Goal: Task Accomplishment & Management: Manage account settings

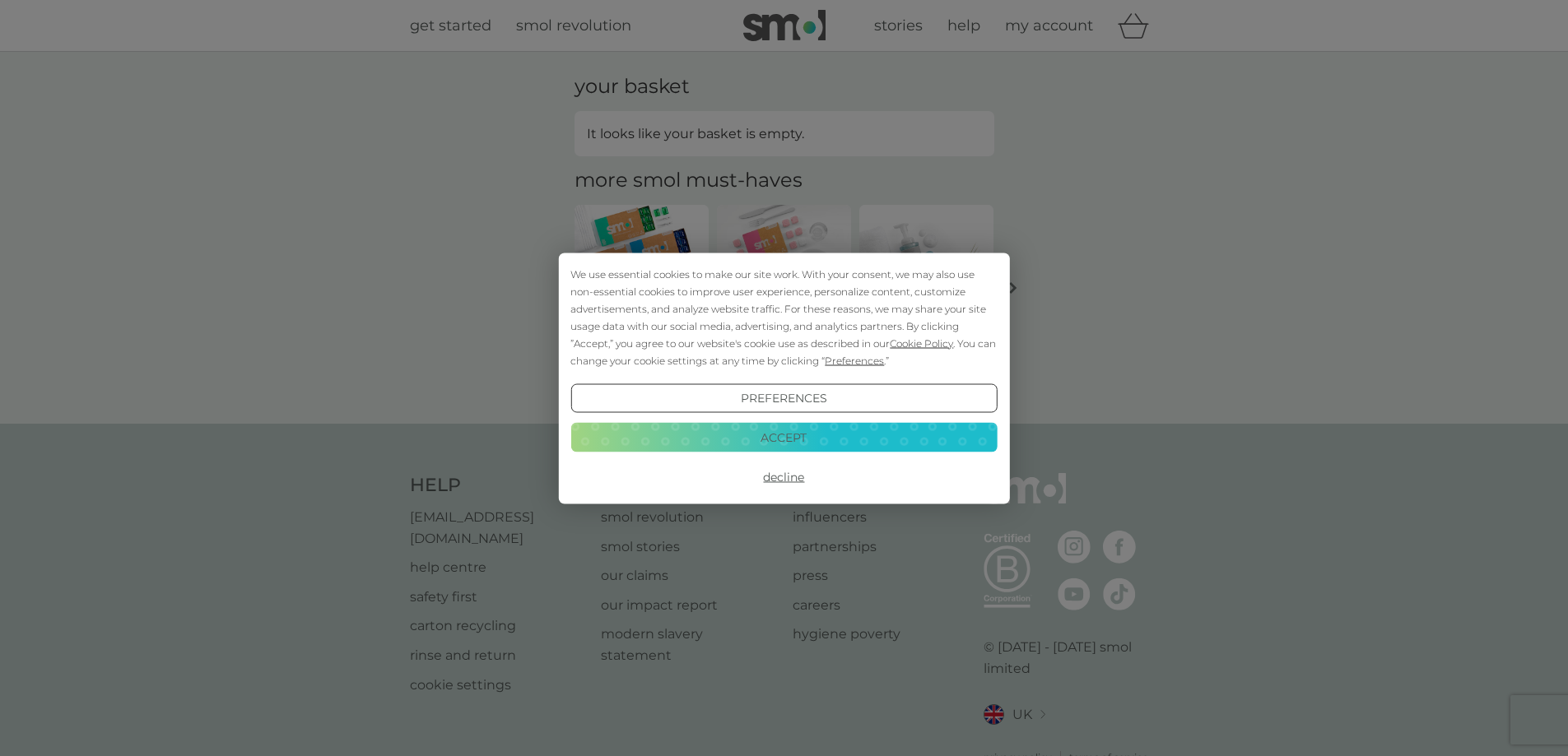
click at [719, 439] on button "Accept" at bounding box center [783, 438] width 427 height 30
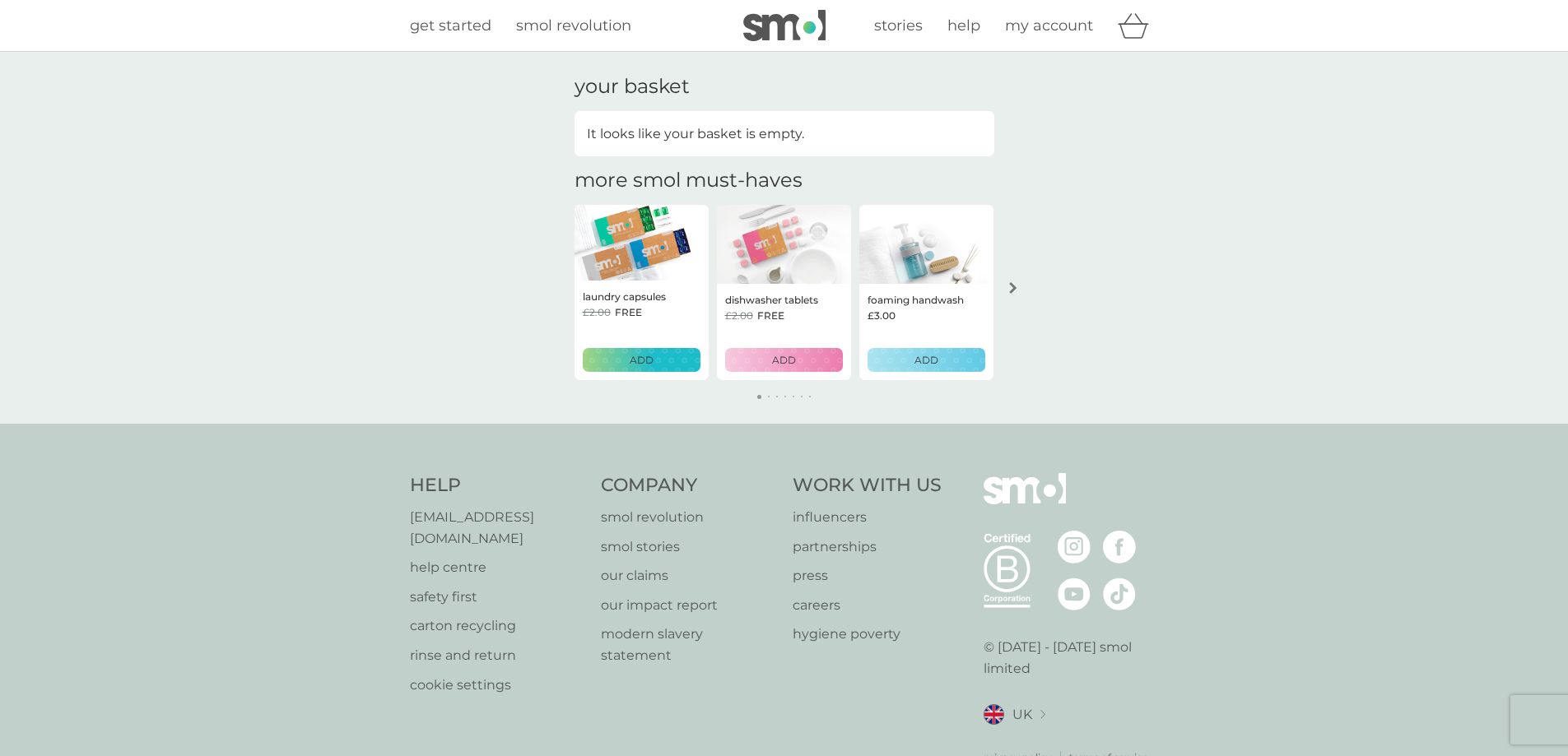
click at [1070, 25] on span "my account" at bounding box center [1049, 24] width 88 height 18
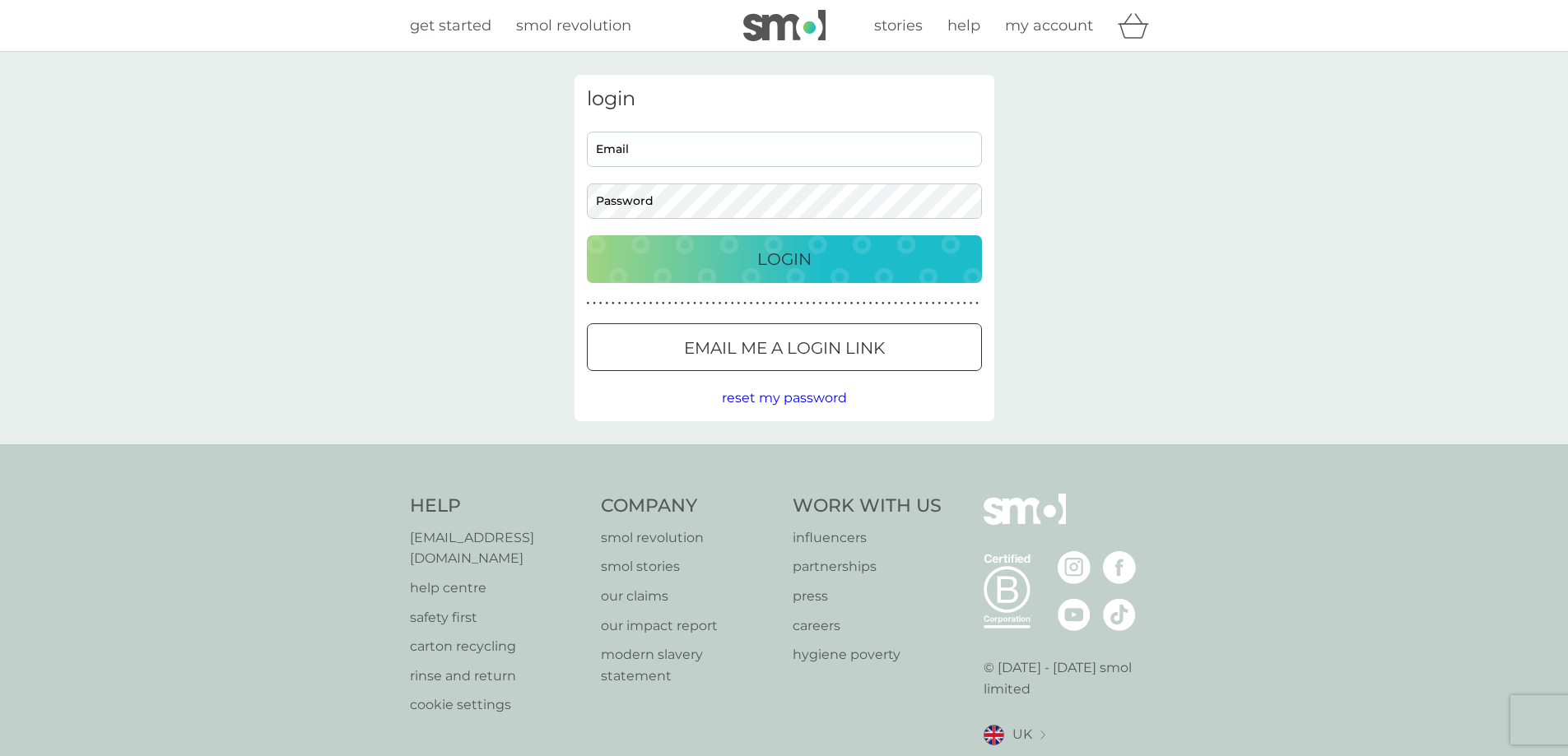
type input "frances@amicusaccountancy.co.uk"
click at [795, 253] on p "Login" at bounding box center [784, 258] width 54 height 26
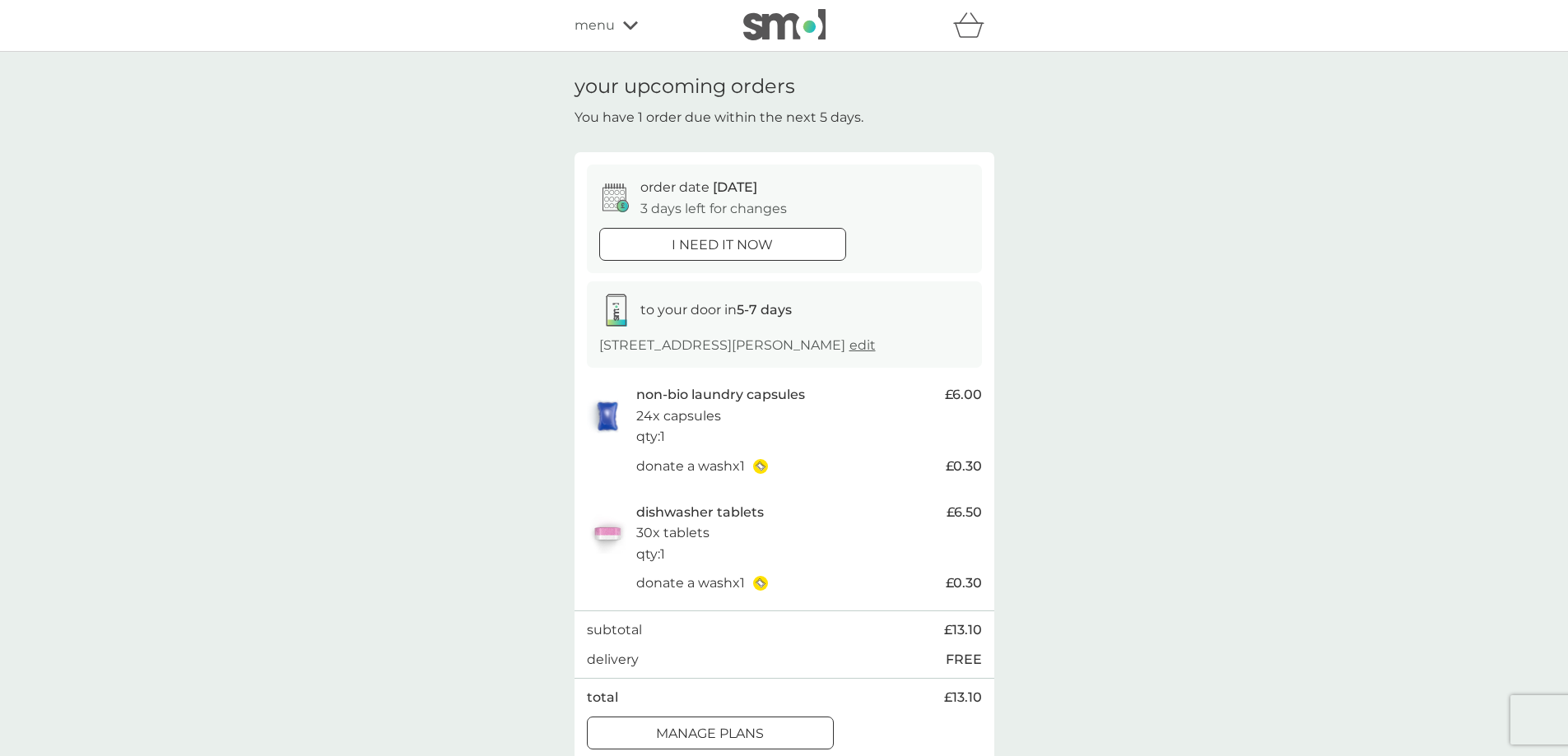
scroll to position [82, 0]
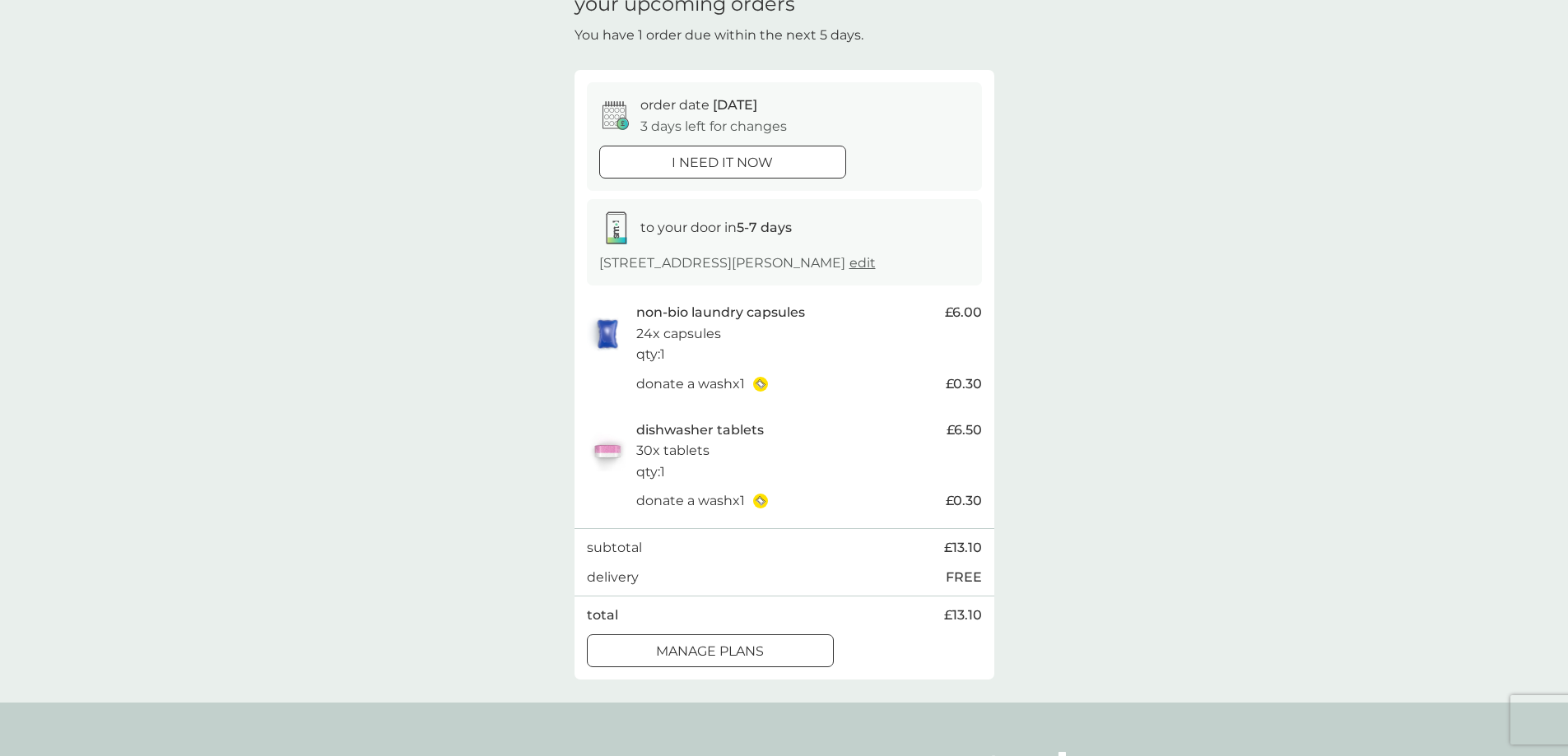
click at [723, 655] on div at bounding box center [710, 651] width 59 height 17
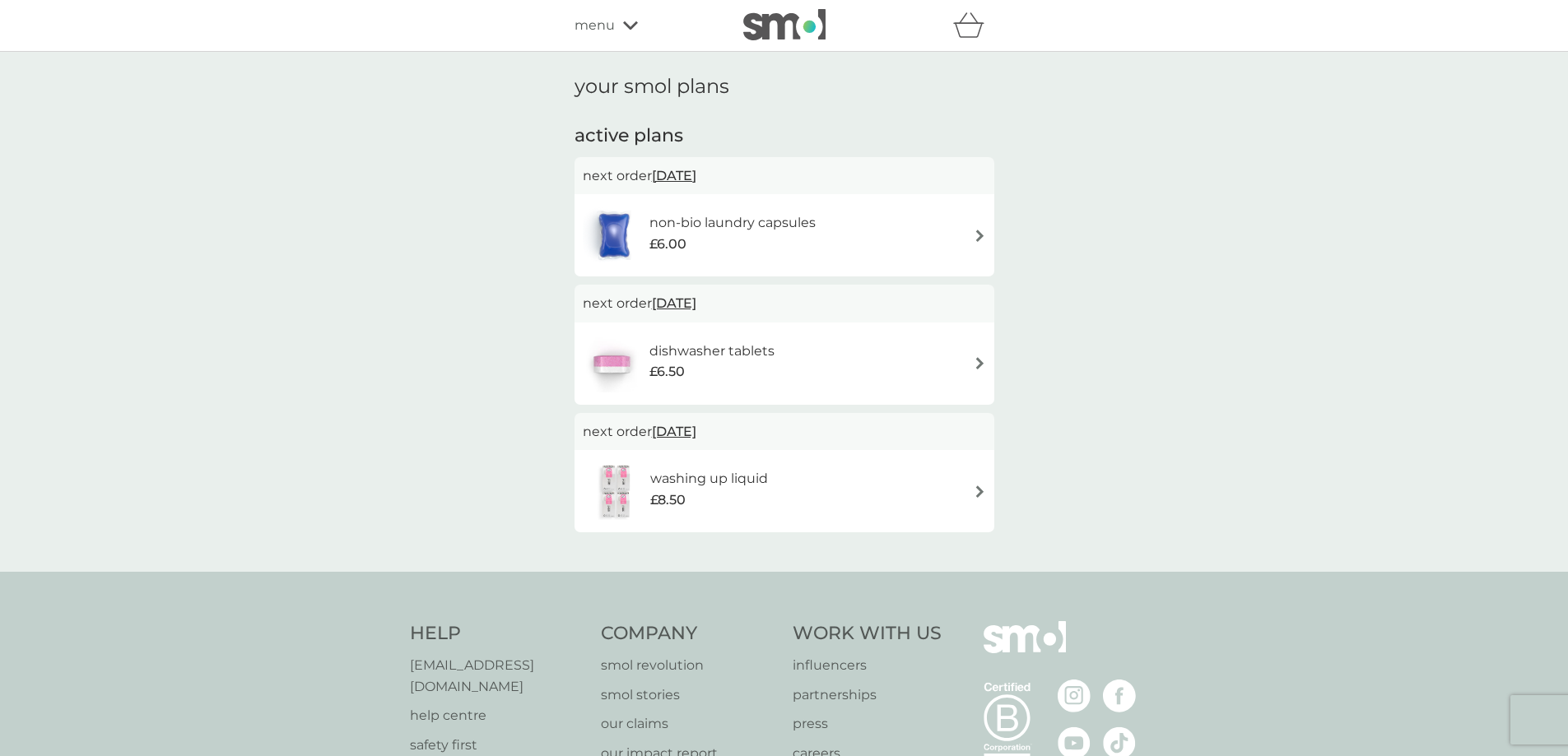
click at [970, 235] on div "non-bio laundry capsules £6.00" at bounding box center [784, 236] width 403 height 57
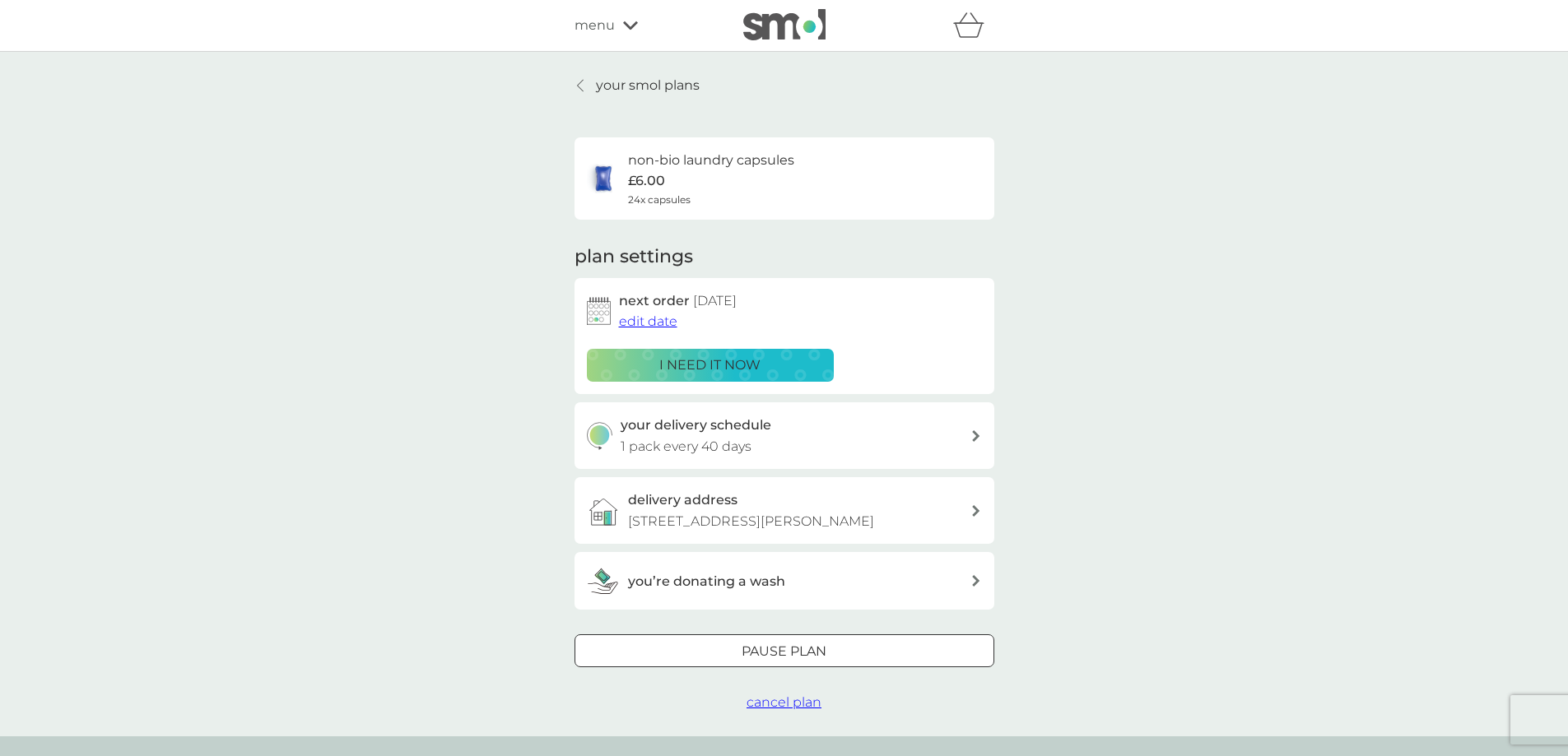
click at [637, 323] on span "edit date" at bounding box center [648, 321] width 58 height 16
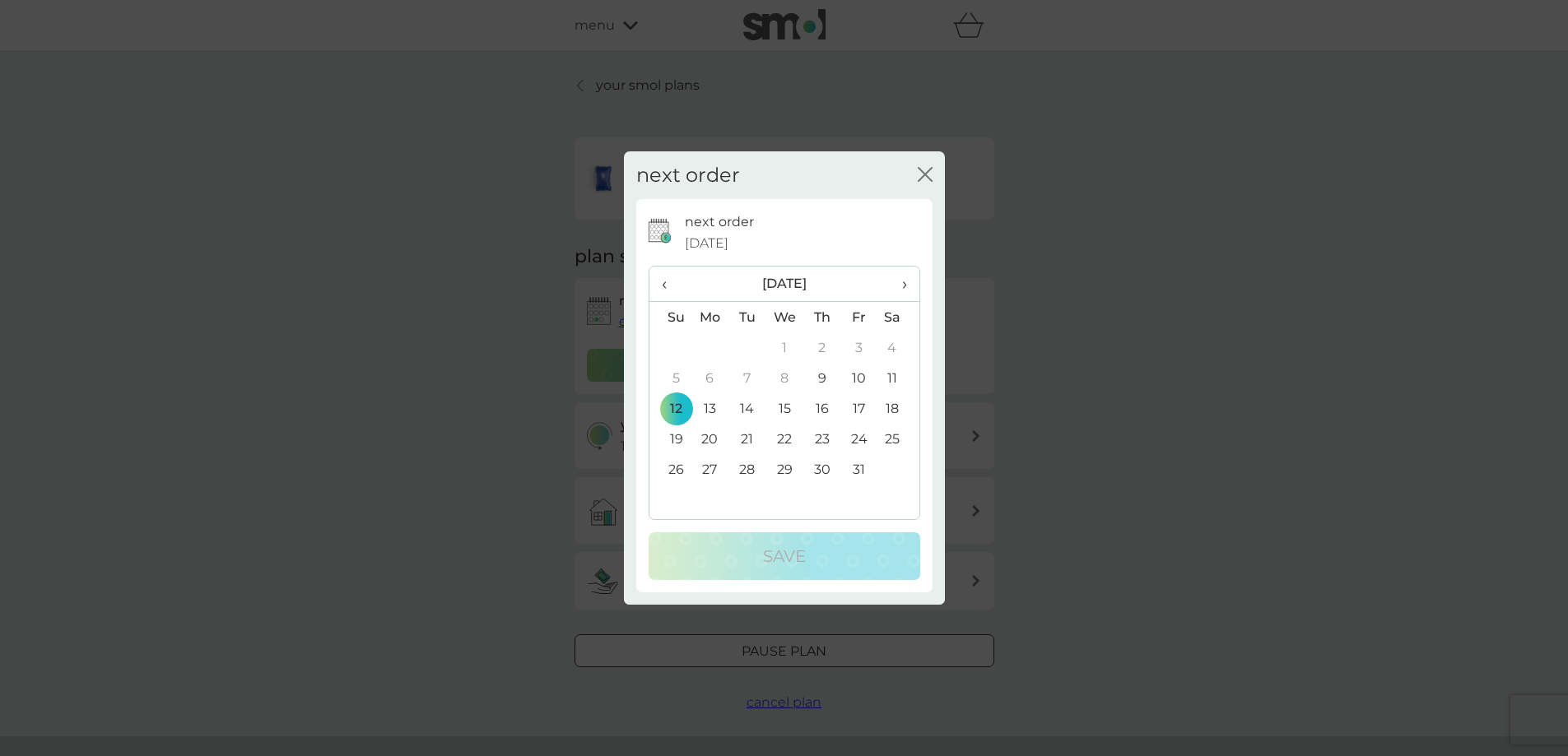
click at [861, 378] on td "10" at bounding box center [859, 378] width 37 height 30
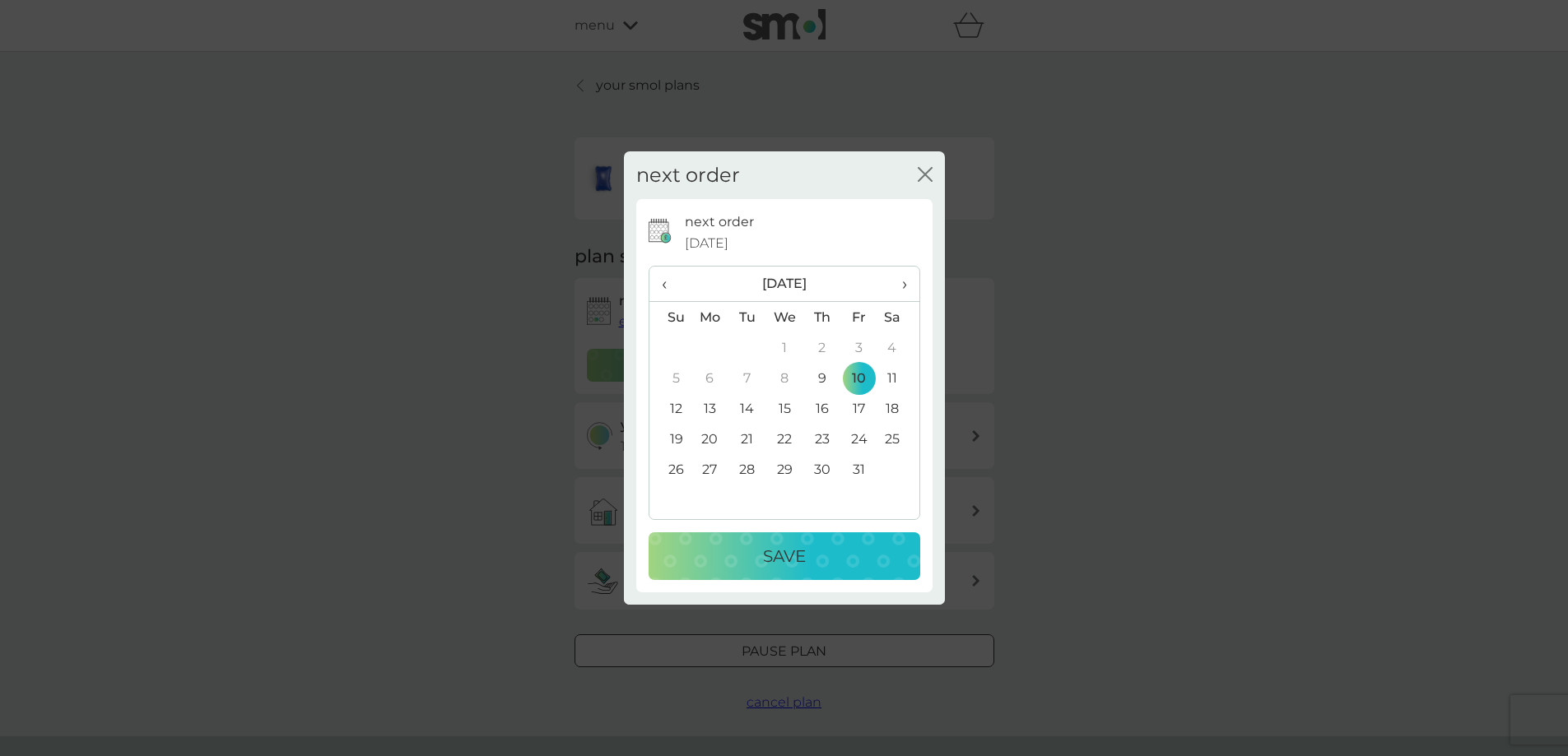
click at [822, 379] on td "9" at bounding box center [822, 378] width 37 height 30
click at [841, 556] on div "Save" at bounding box center [784, 556] width 239 height 26
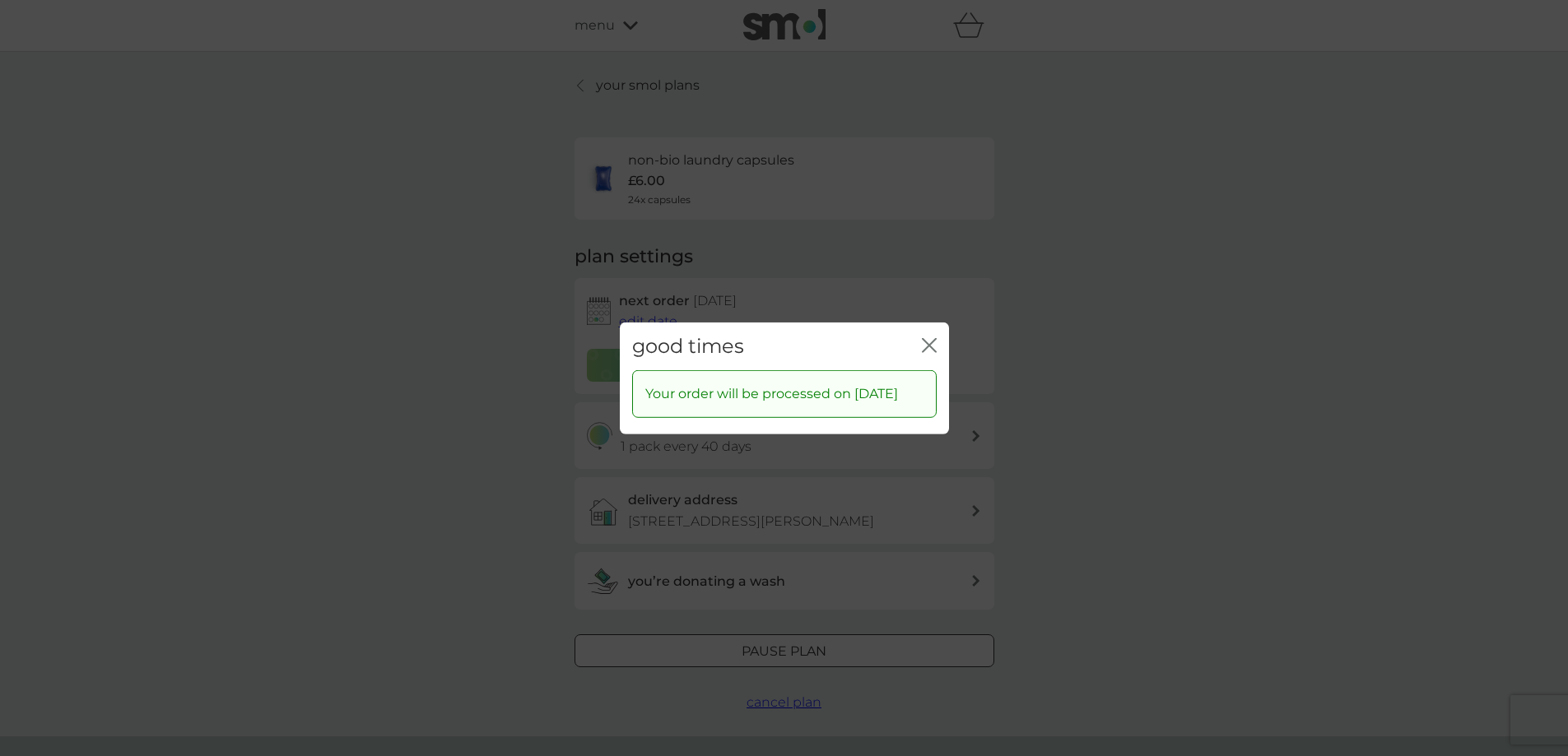
click at [929, 338] on icon "close" at bounding box center [933, 345] width 7 height 14
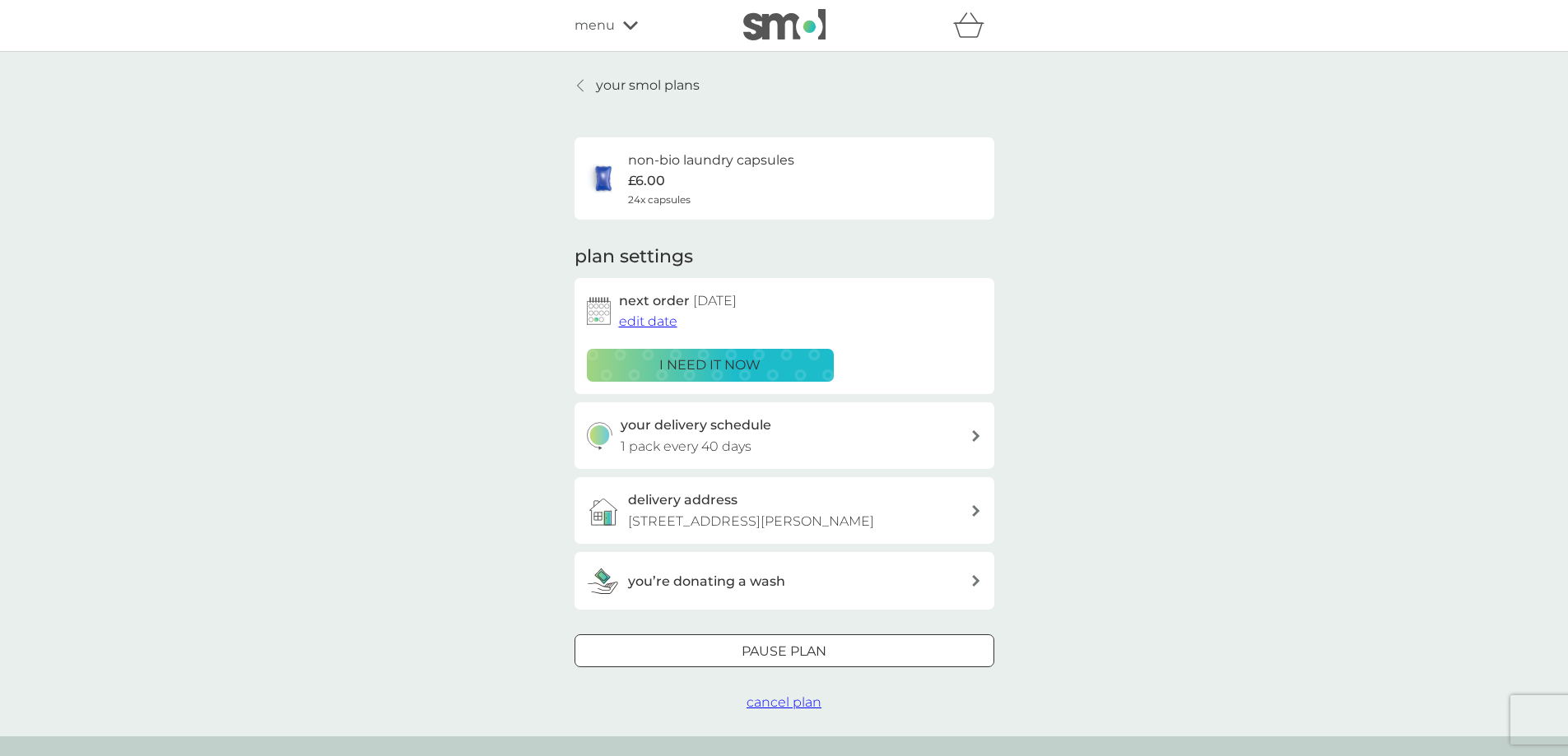
click at [662, 84] on p "your smol plans" at bounding box center [647, 85] width 104 height 21
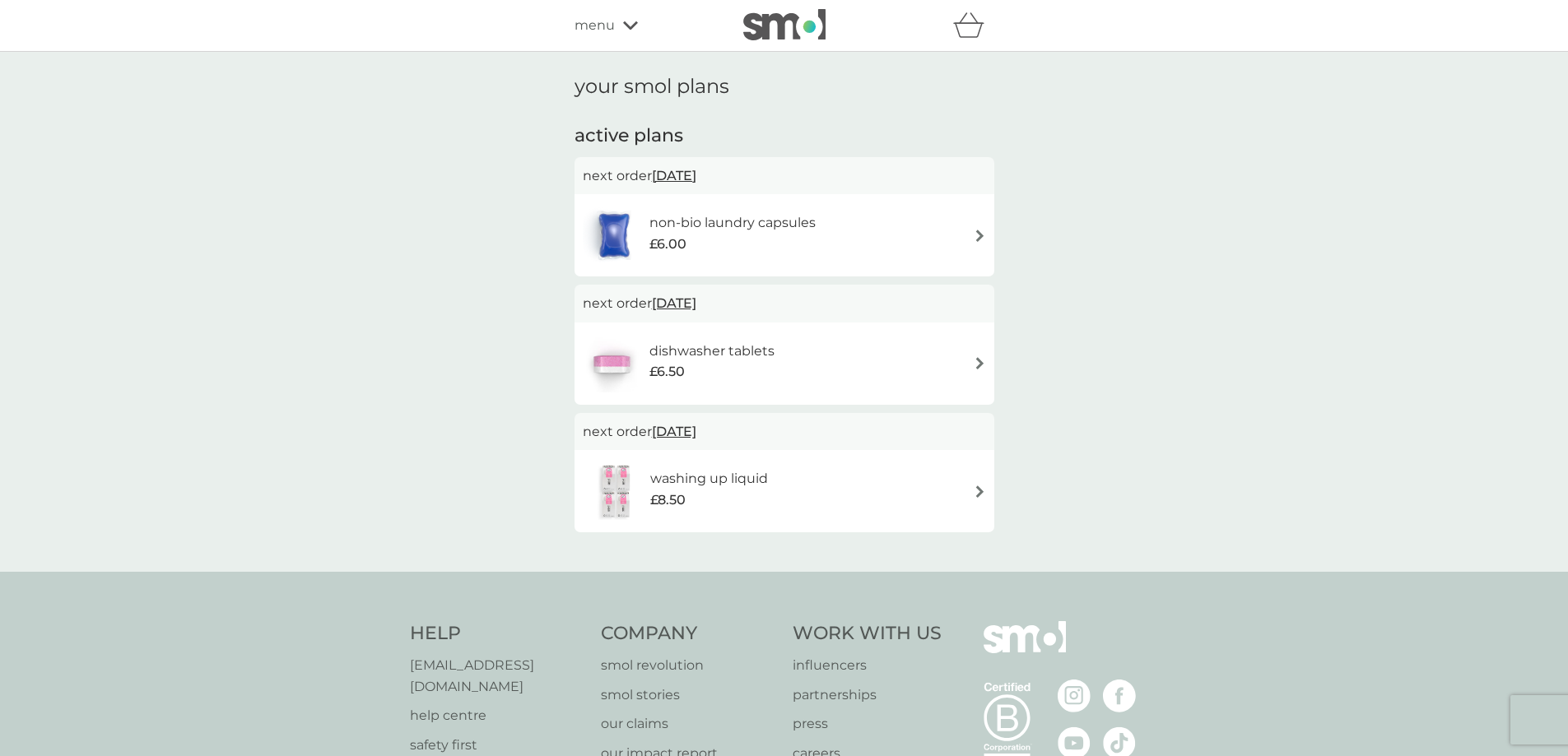
click at [975, 361] on img at bounding box center [980, 363] width 13 height 13
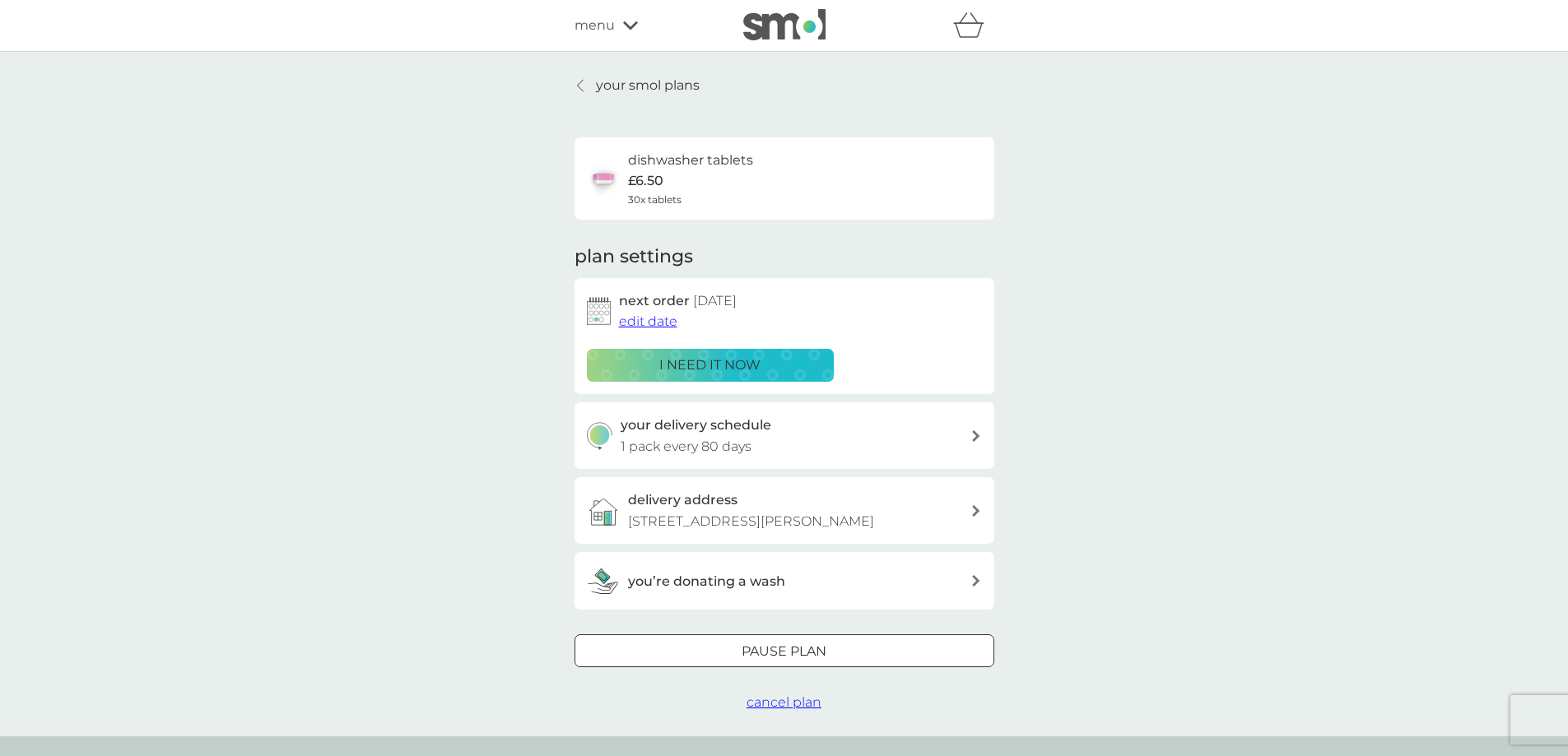
click at [661, 324] on span "edit date" at bounding box center [648, 321] width 58 height 16
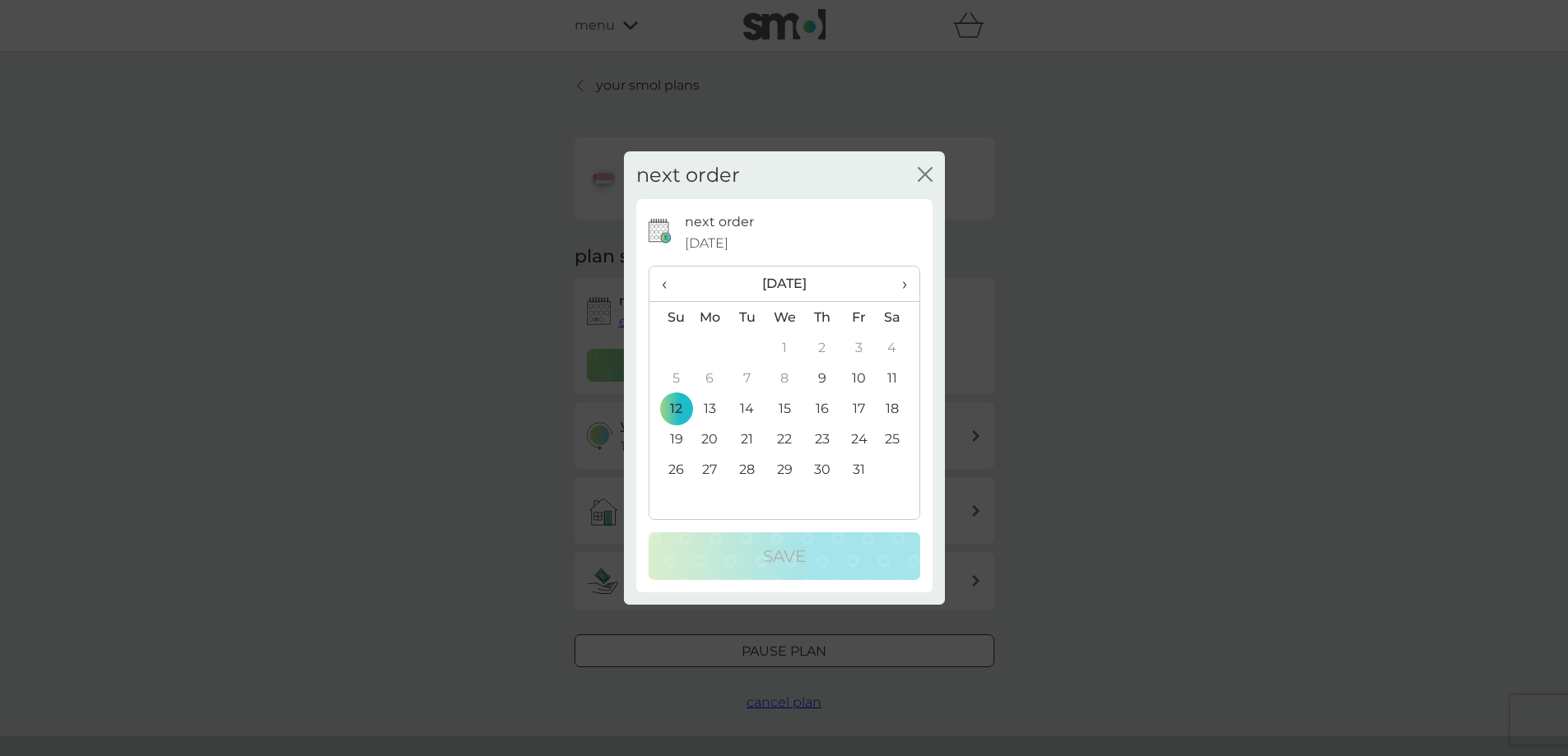
click at [824, 376] on td "9" at bounding box center [822, 378] width 37 height 30
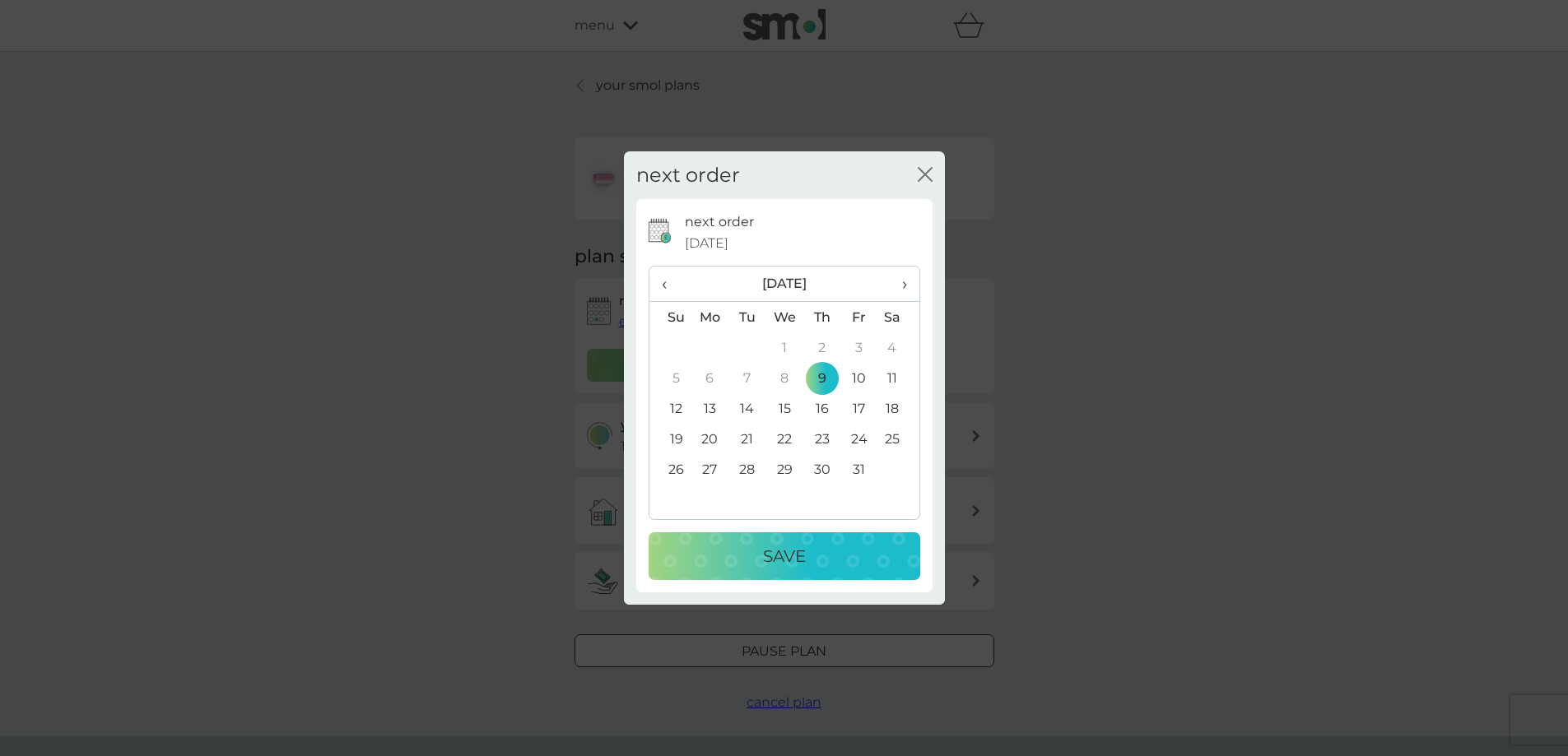
click at [798, 563] on p "Save" at bounding box center [784, 556] width 43 height 26
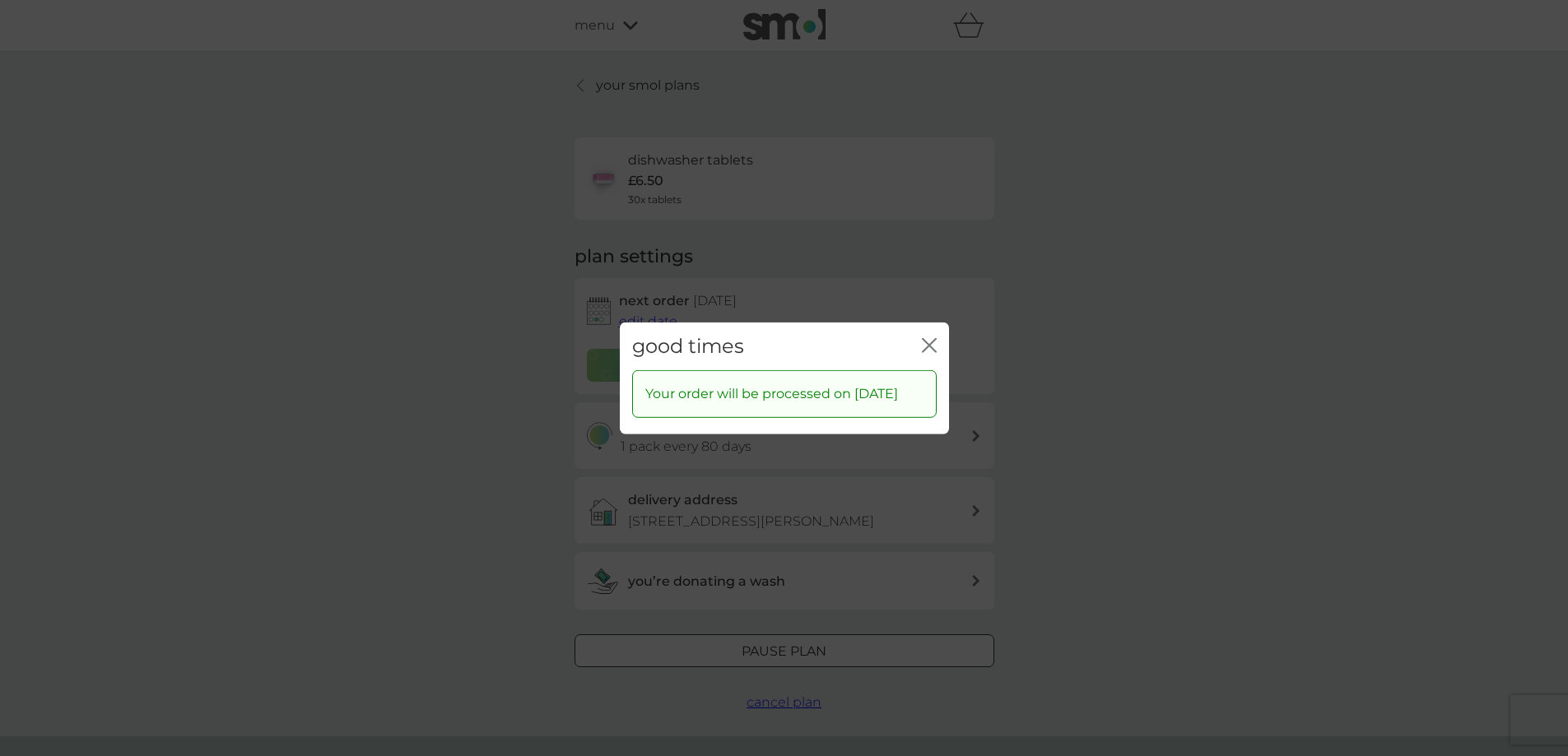
click at [924, 338] on icon "close" at bounding box center [926, 345] width 7 height 14
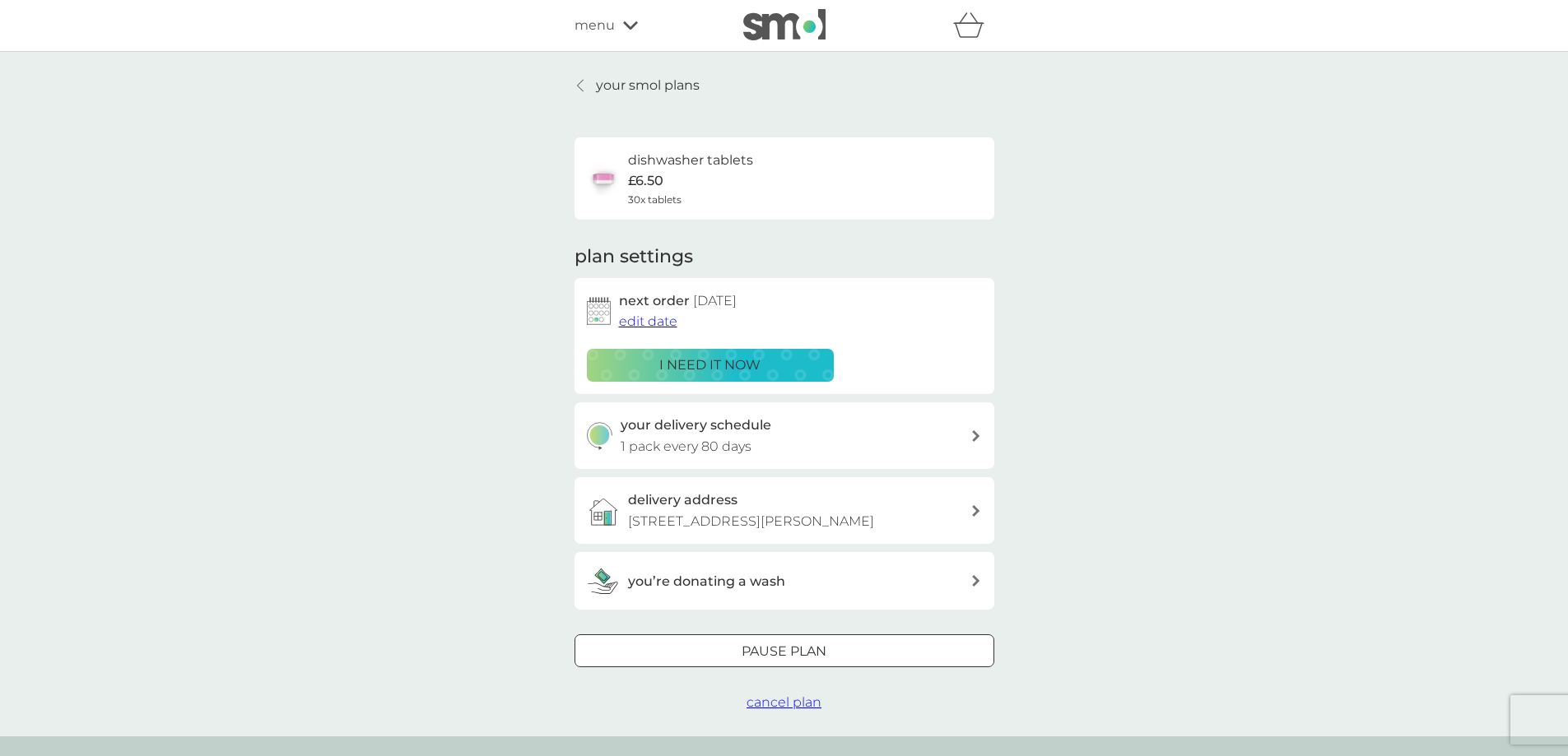
click at [633, 32] on div "menu" at bounding box center [645, 25] width 140 height 21
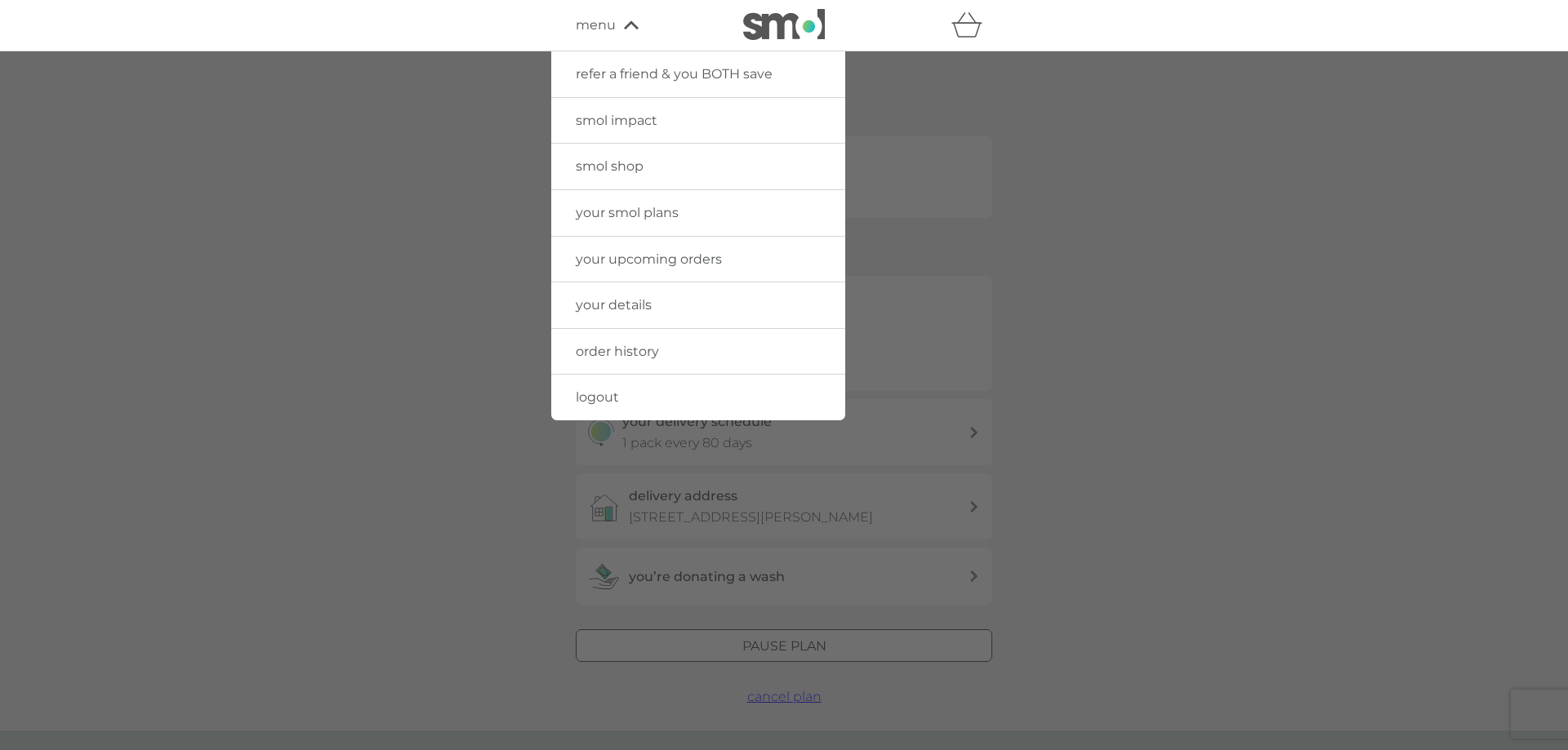
click at [593, 394] on span "logout" at bounding box center [598, 397] width 44 height 16
